Goal: Check status

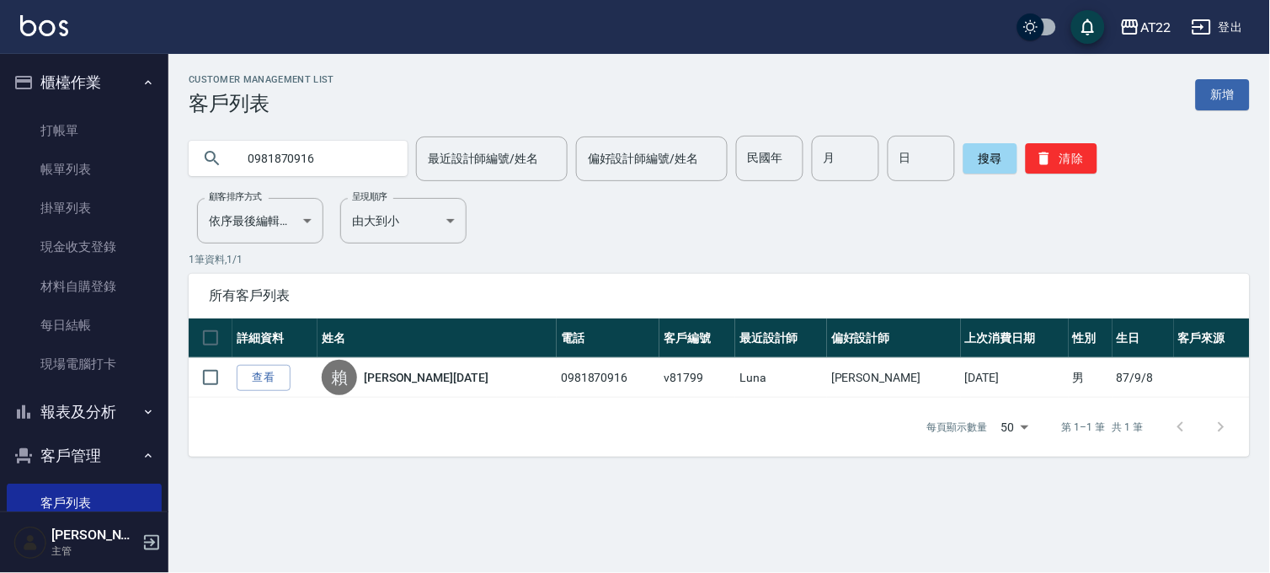
click at [338, 162] on input "0981870916" at bounding box center [315, 158] width 158 height 45
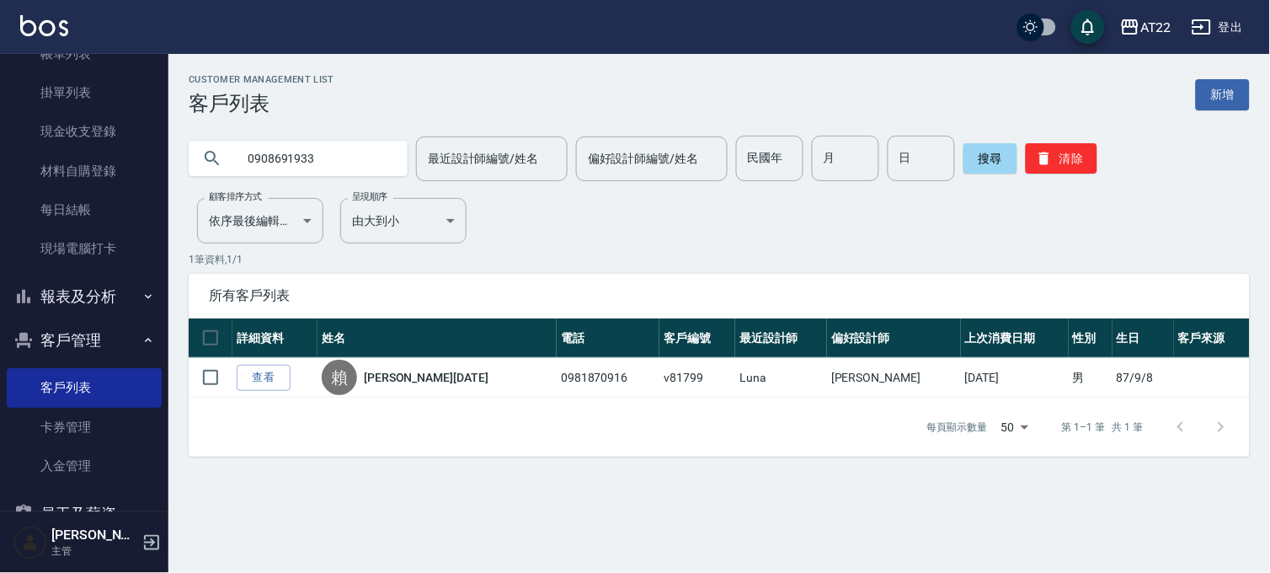
type input "0908691933"
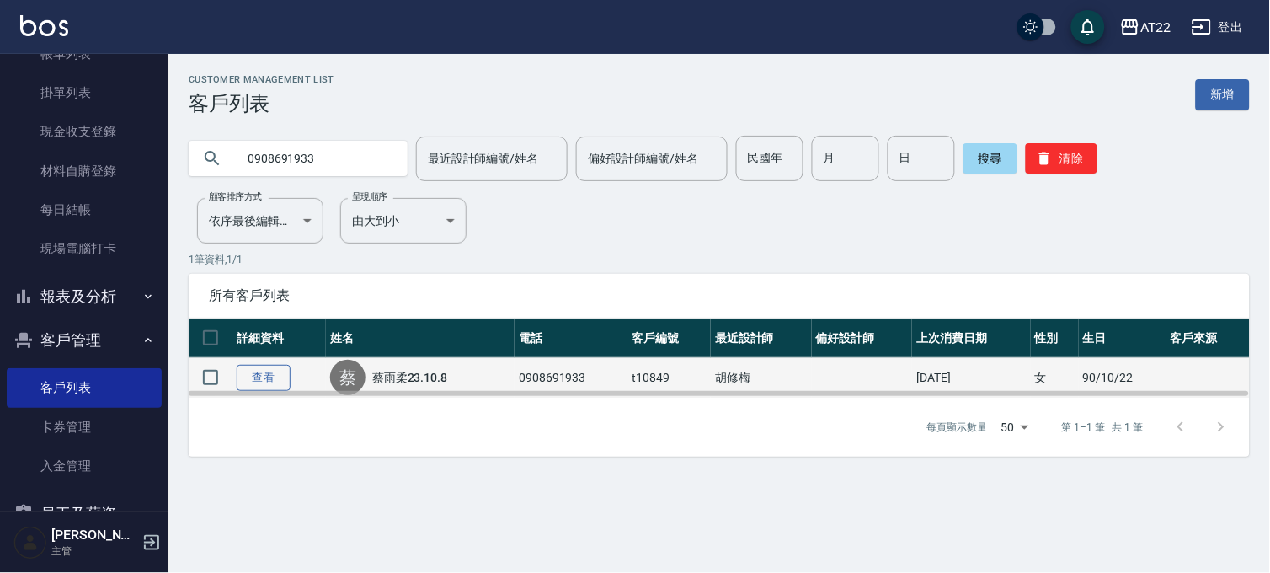
click at [273, 363] on td "查看" at bounding box center [278, 378] width 93 height 40
click at [270, 369] on link "查看" at bounding box center [264, 378] width 54 height 26
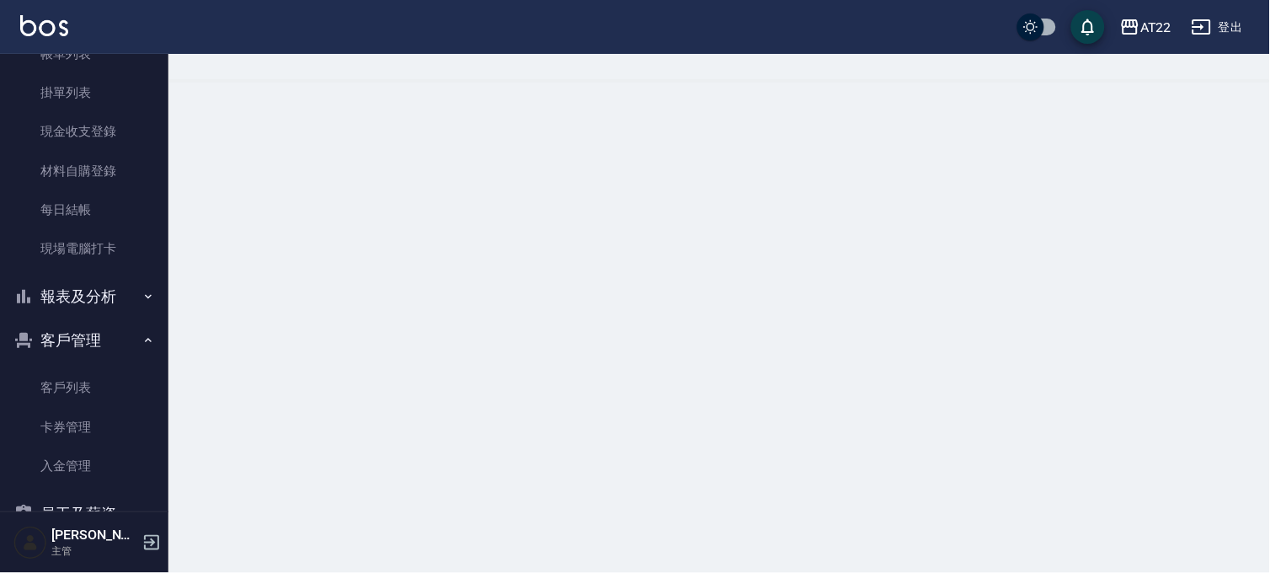
click at [440, 140] on div at bounding box center [635, 286] width 1270 height 573
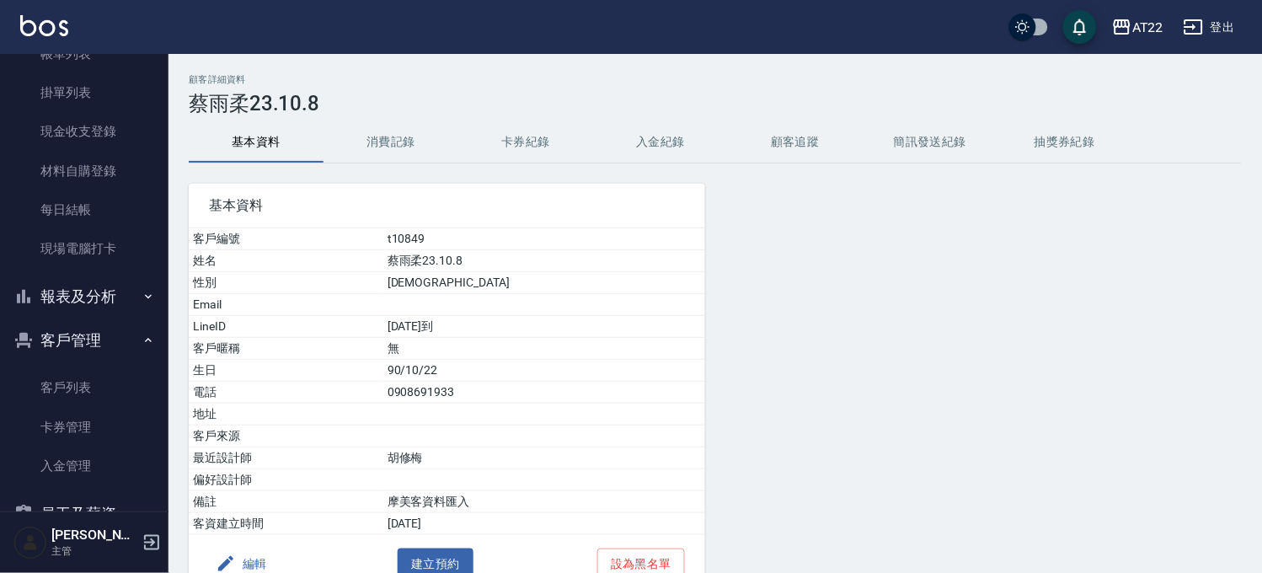
click at [430, 153] on button "消費記錄" at bounding box center [390, 142] width 135 height 40
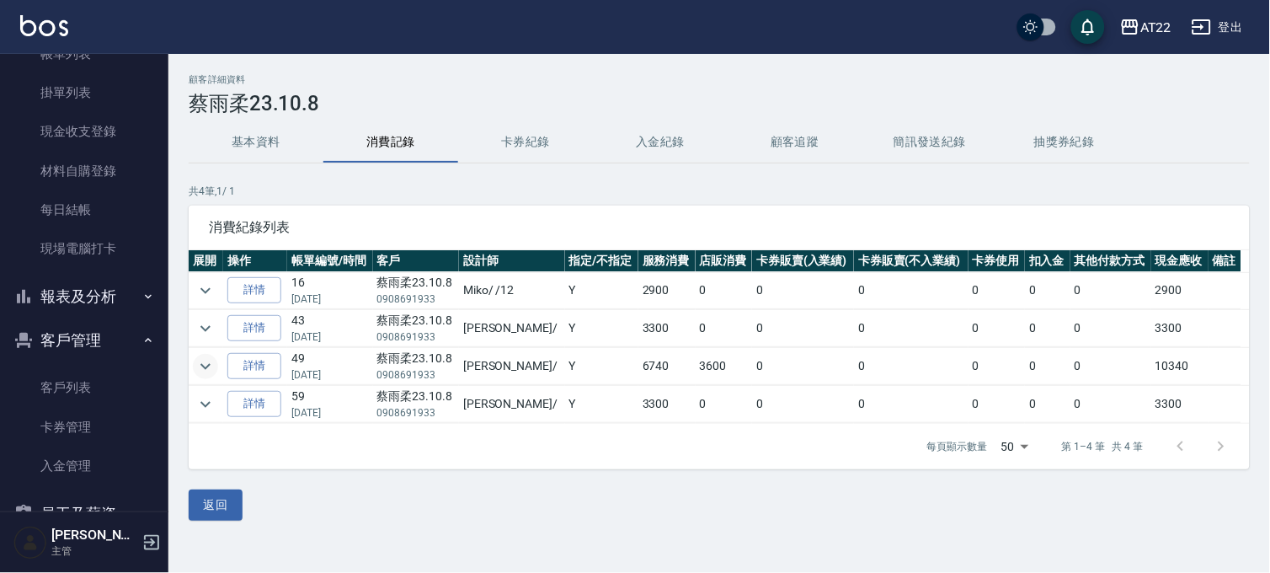
click at [200, 362] on icon "expand row" at bounding box center [205, 366] width 20 height 20
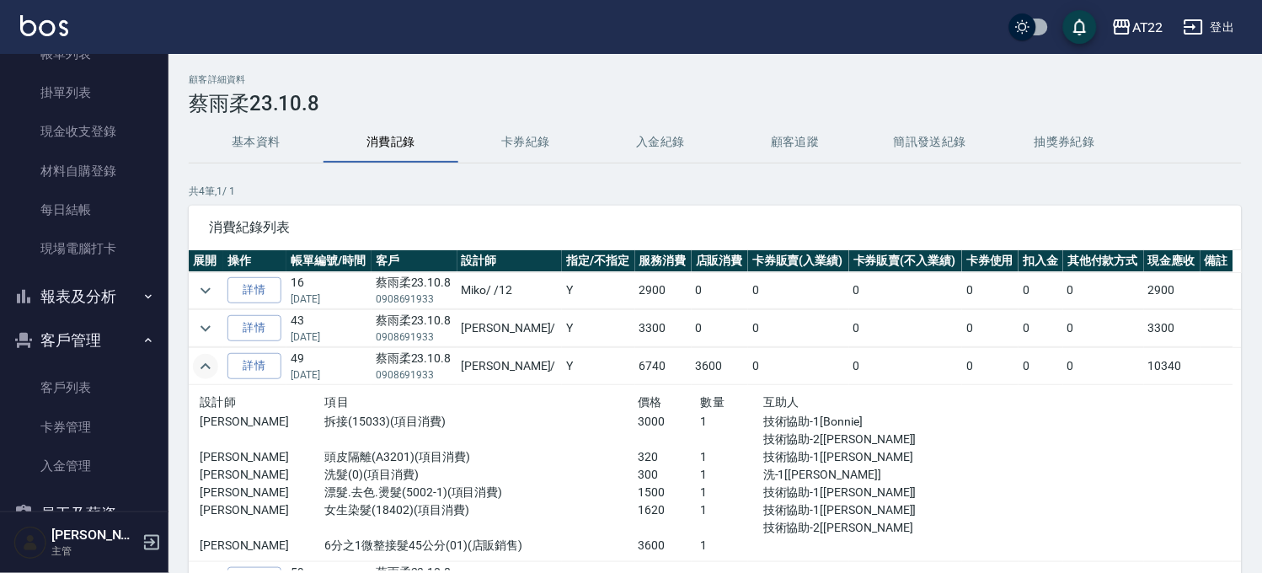
click at [200, 362] on icon "expand row" at bounding box center [205, 366] width 20 height 20
